Goal: Transaction & Acquisition: Obtain resource

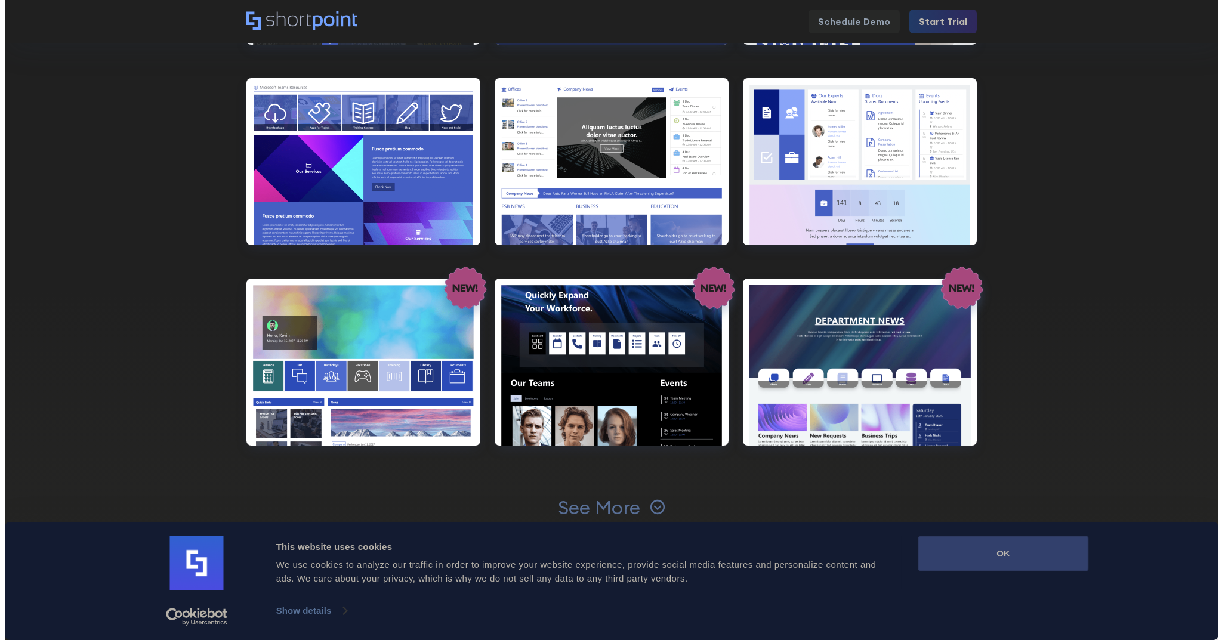
scroll to position [1256, 0]
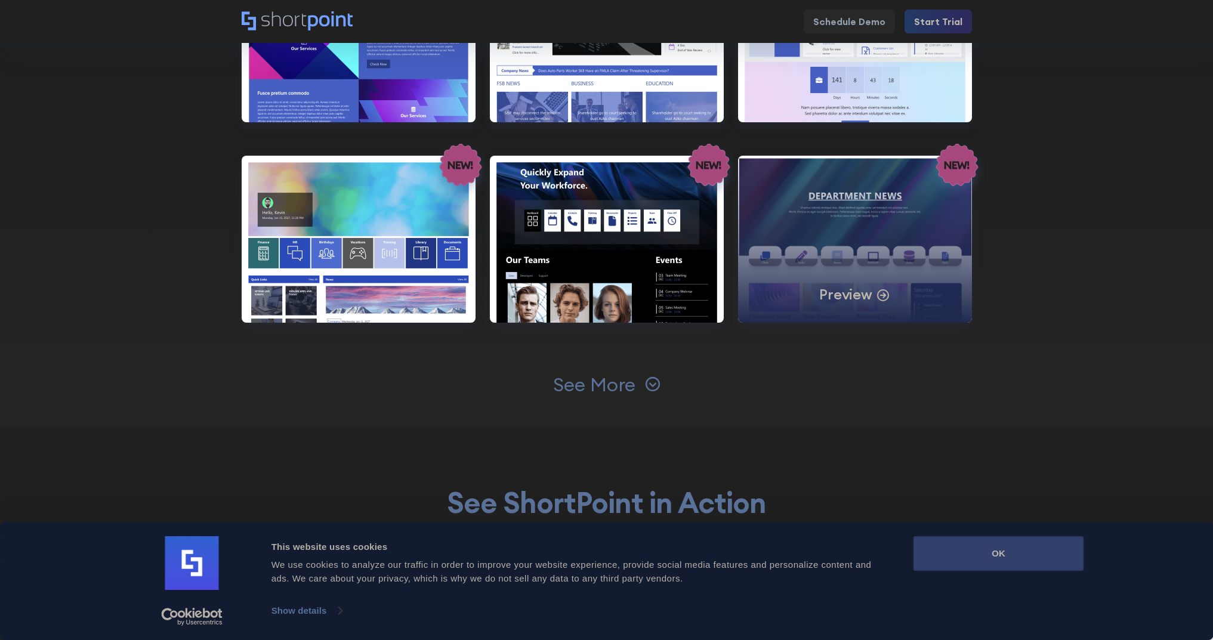
click at [861, 288] on p "Preview" at bounding box center [845, 294] width 53 height 19
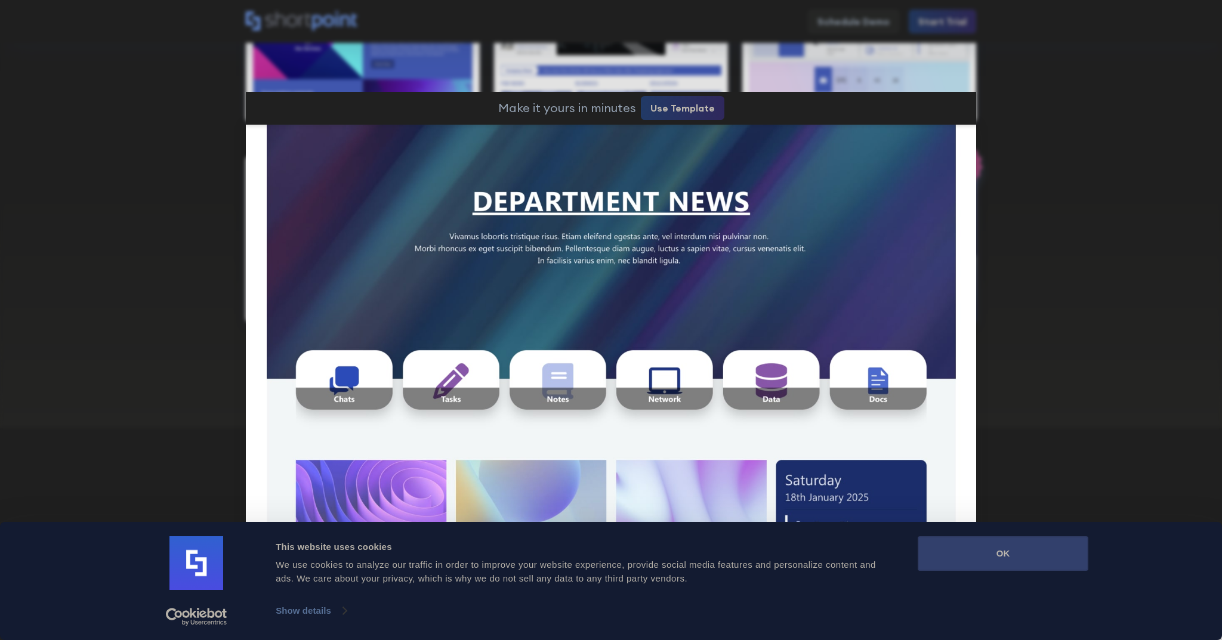
scroll to position [0, 0]
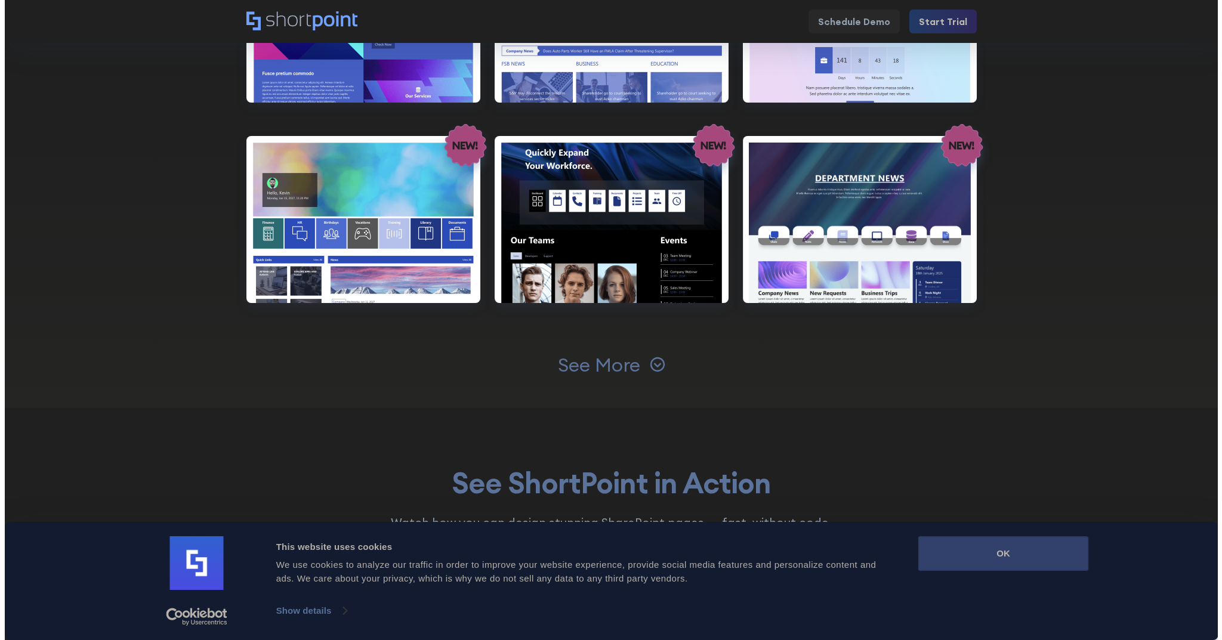
scroll to position [1337, 0]
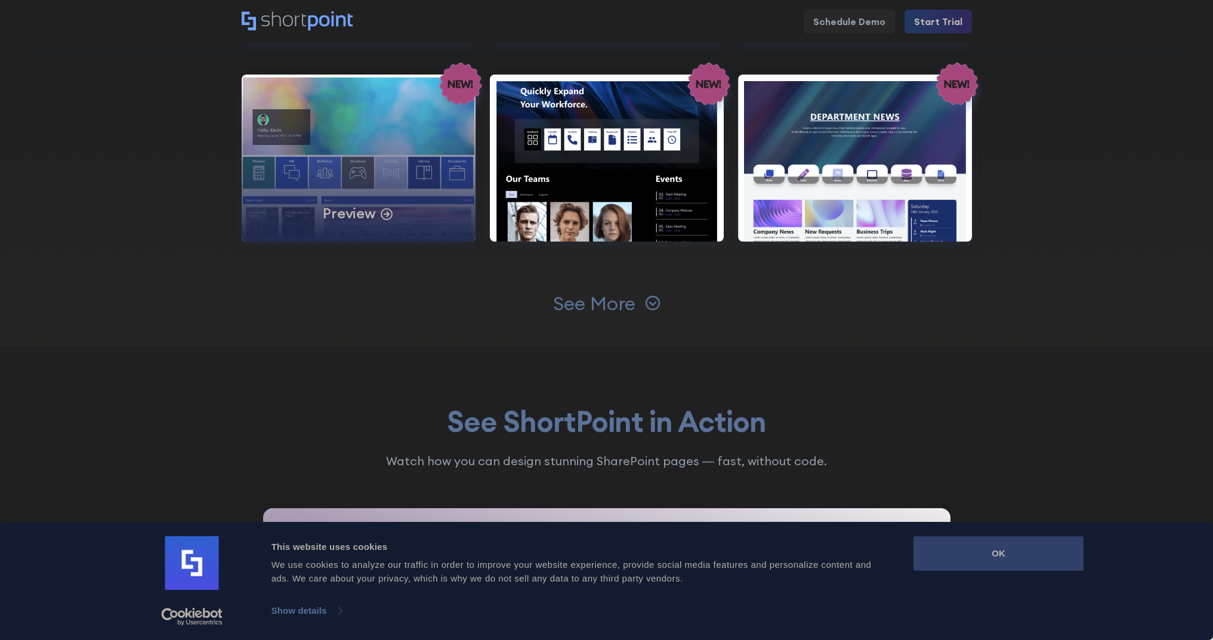
click at [330, 135] on div "Preview" at bounding box center [359, 158] width 234 height 167
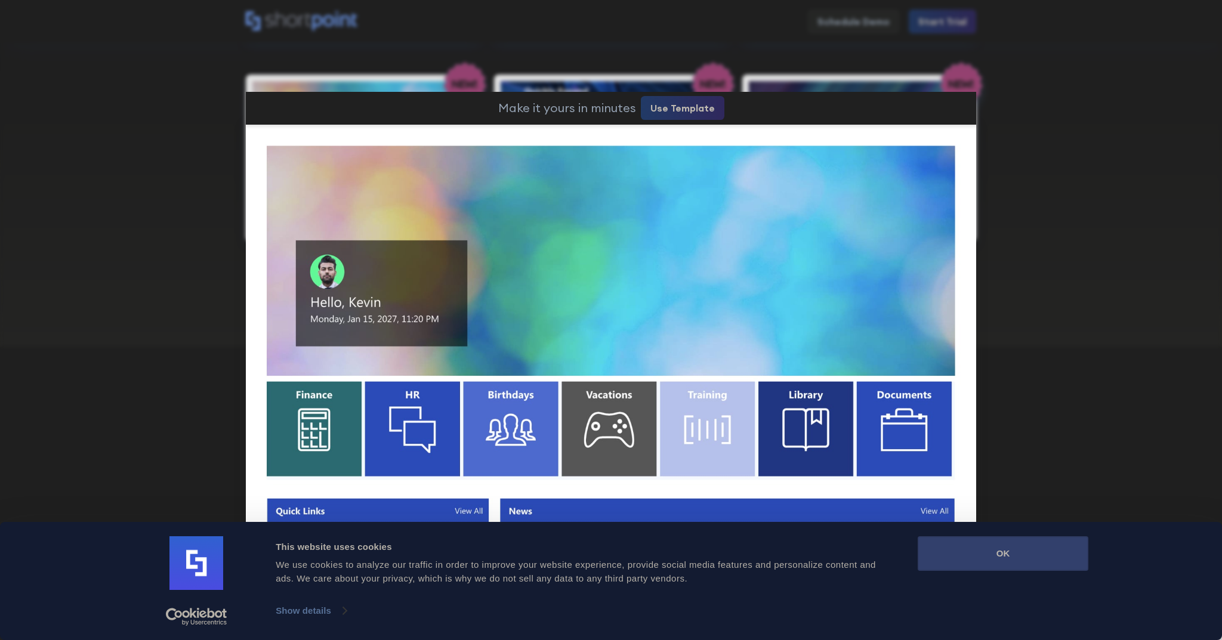
click at [663, 104] on link "Use Template" at bounding box center [683, 108] width 84 height 24
